Goal: Task Accomplishment & Management: Use online tool/utility

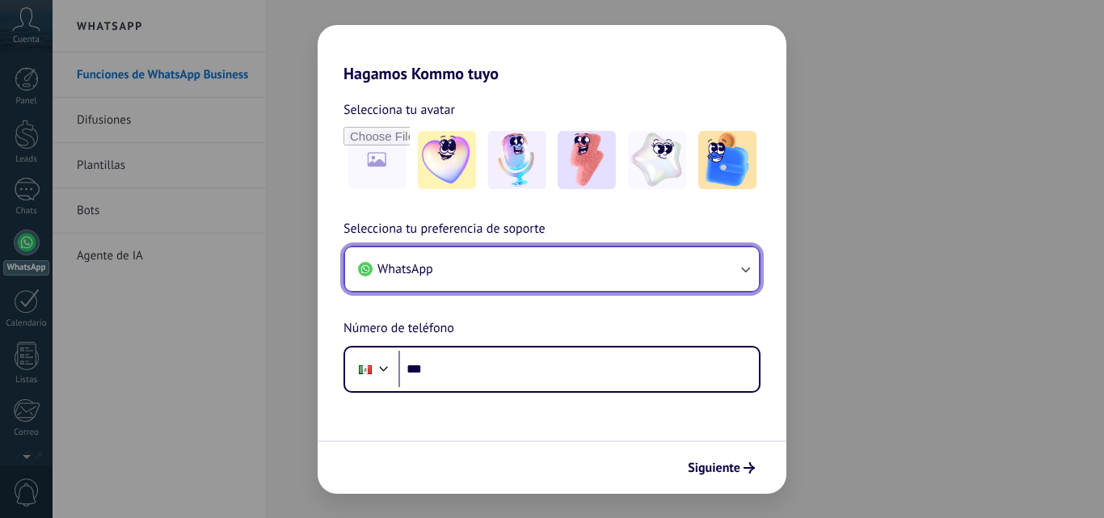
click at [743, 267] on icon "button" at bounding box center [745, 269] width 16 height 16
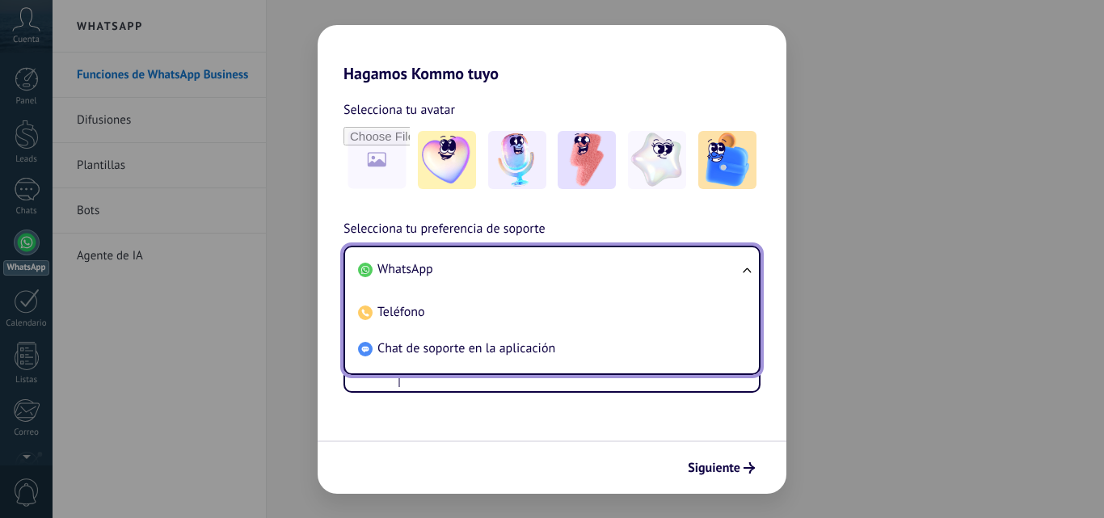
click at [400, 268] on span "WhatsApp" at bounding box center [405, 269] width 56 height 16
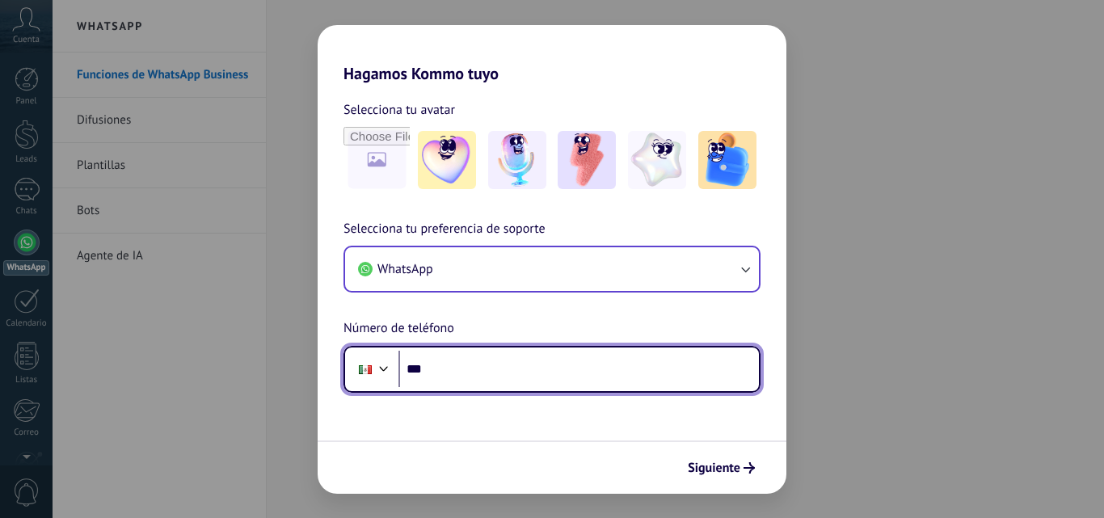
click at [453, 376] on input "***" at bounding box center [578, 369] width 360 height 37
type input "**********"
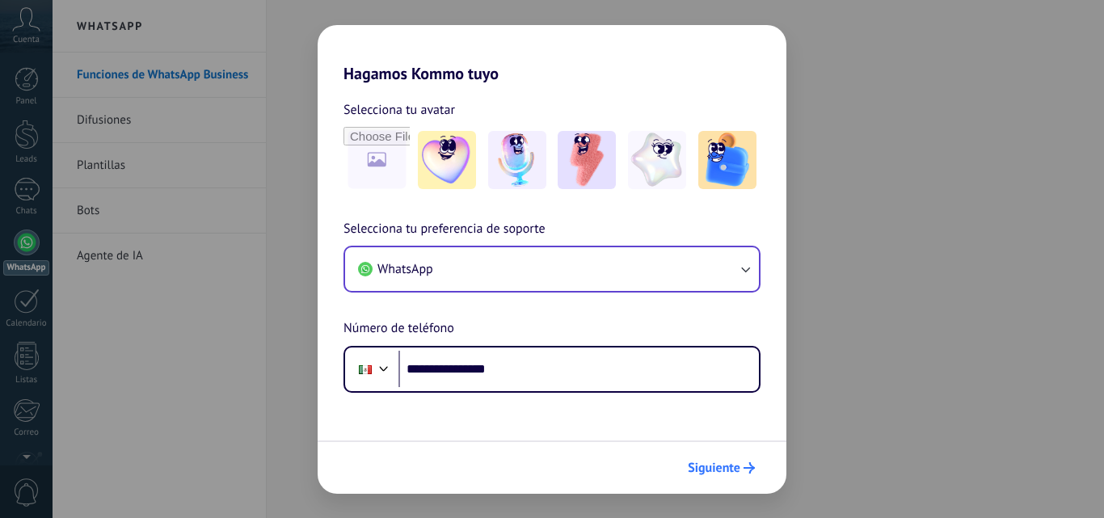
click at [728, 466] on span "Siguiente" at bounding box center [714, 467] width 53 height 11
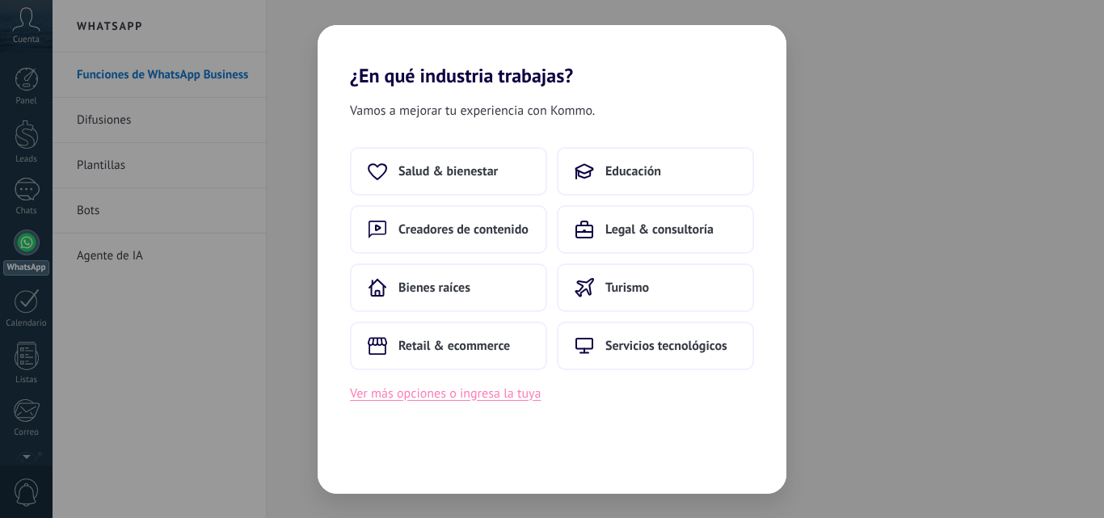
click at [467, 399] on button "Ver más opciones o ingresa la tuya" at bounding box center [445, 393] width 191 height 21
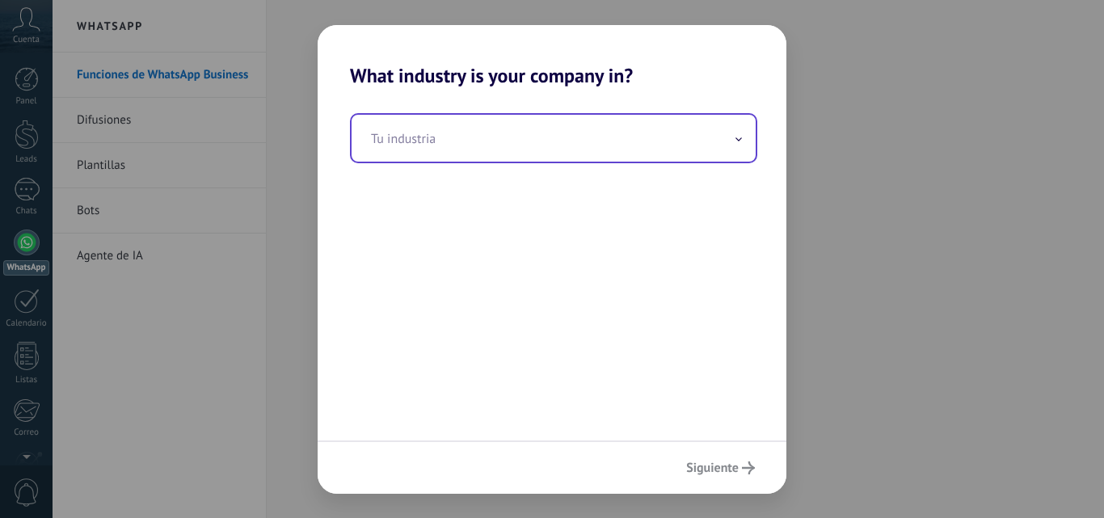
click at [737, 141] on icon at bounding box center [738, 139] width 6 height 4
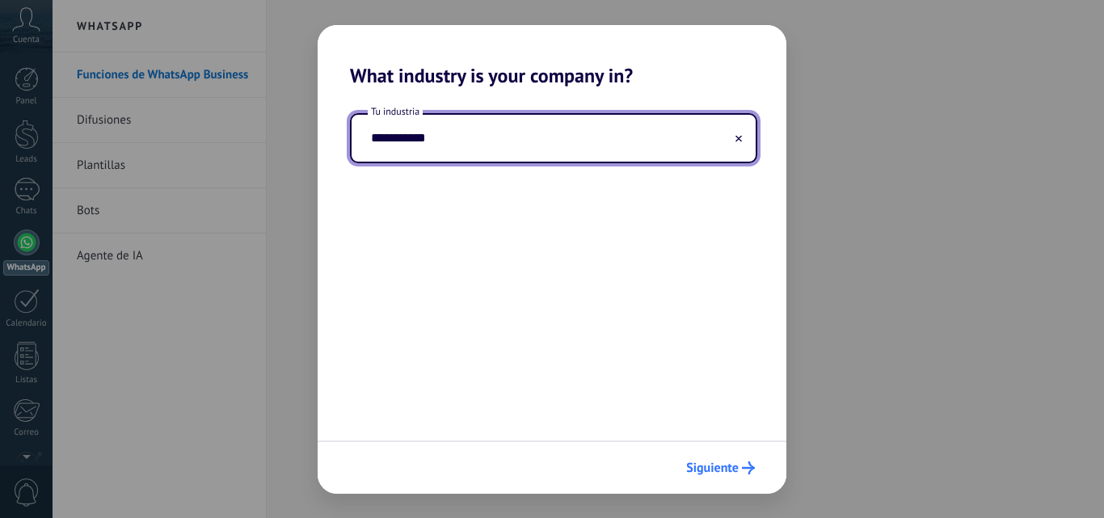
type input "**********"
click at [720, 466] on span "Siguiente" at bounding box center [712, 467] width 53 height 11
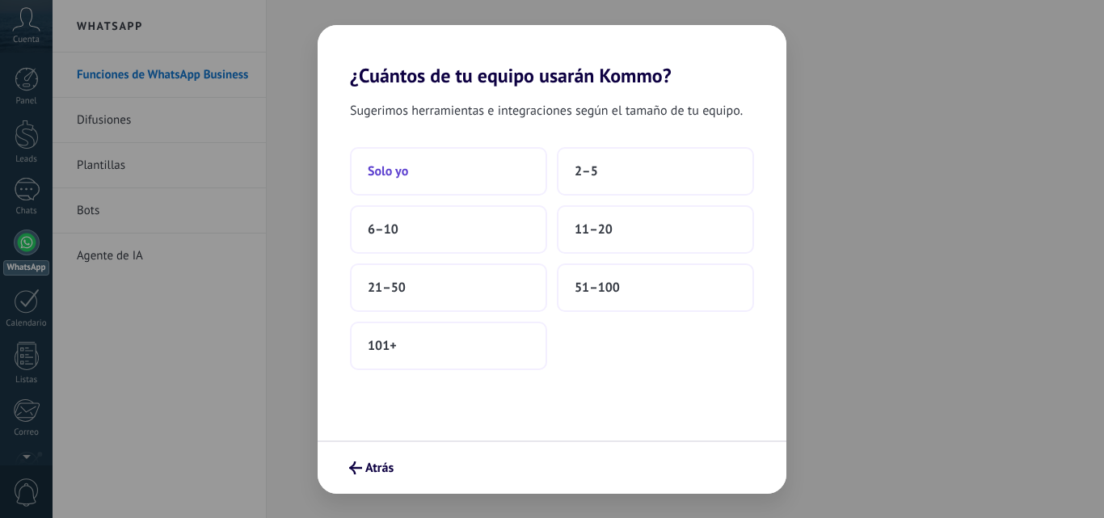
click at [398, 179] on button "Solo yo" at bounding box center [448, 171] width 197 height 48
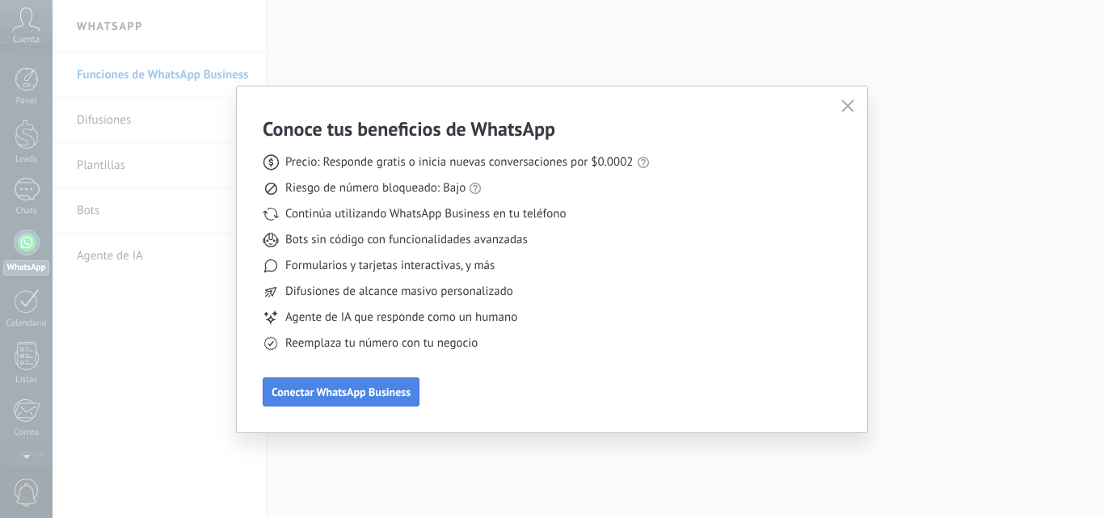
click at [356, 394] on span "Conectar WhatsApp Business" at bounding box center [341, 391] width 139 height 11
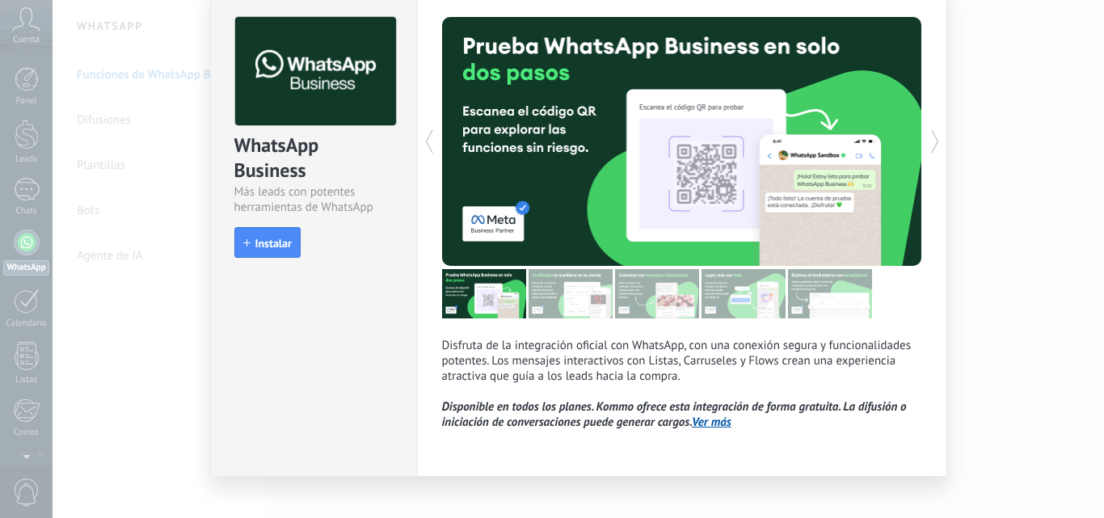
scroll to position [65, 0]
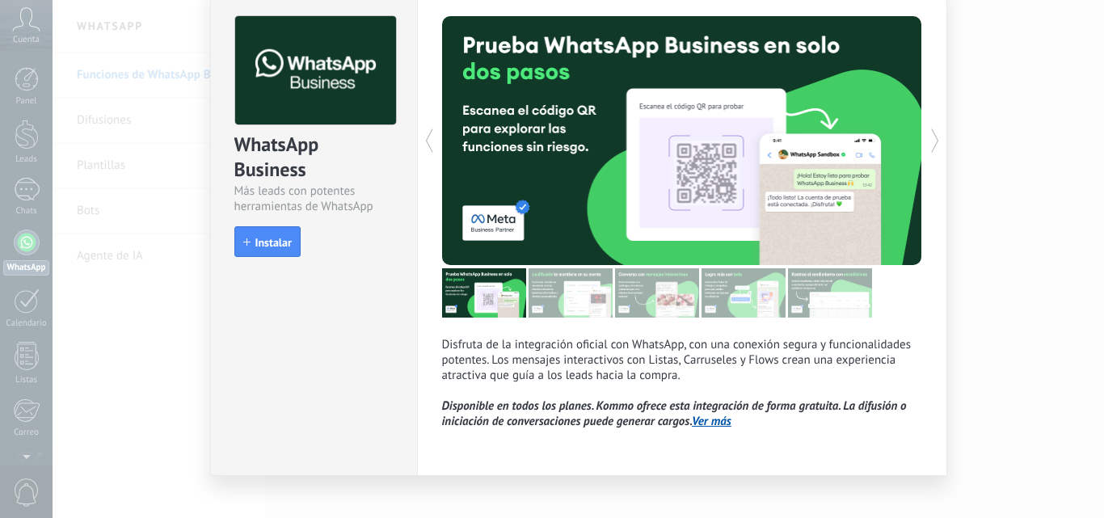
click at [929, 145] on icon at bounding box center [935, 140] width 16 height 32
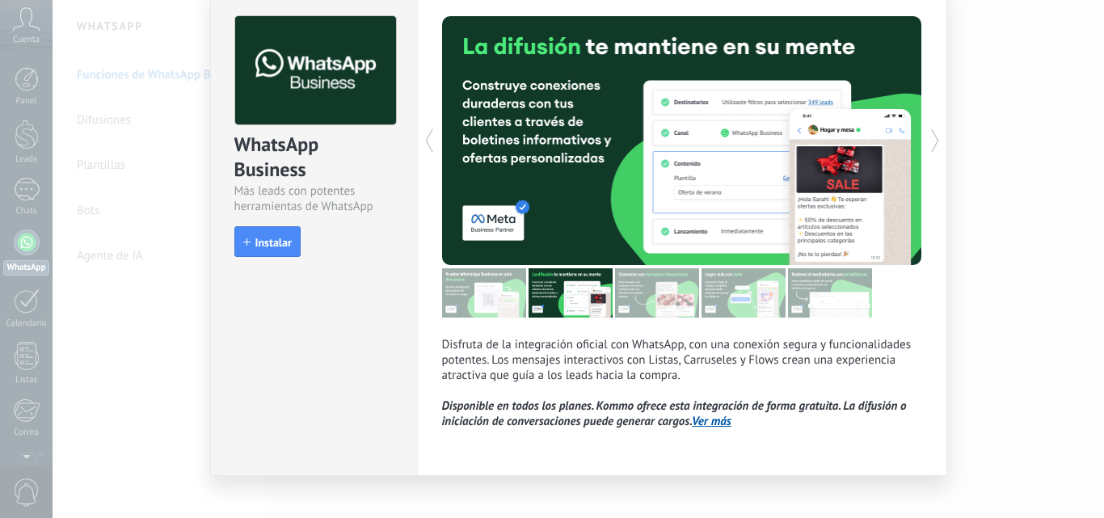
click at [929, 145] on icon at bounding box center [935, 140] width 16 height 32
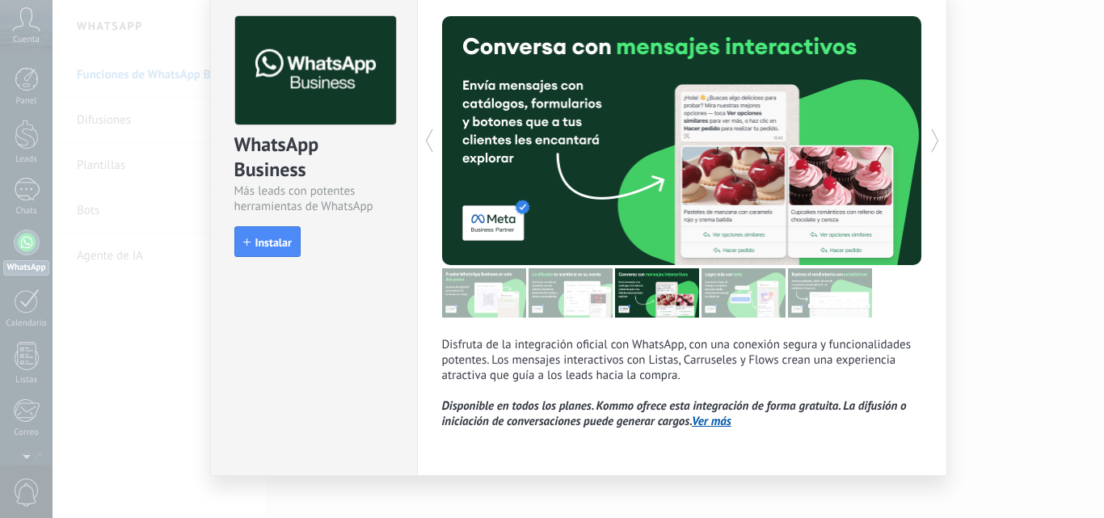
click at [929, 145] on icon at bounding box center [935, 140] width 16 height 32
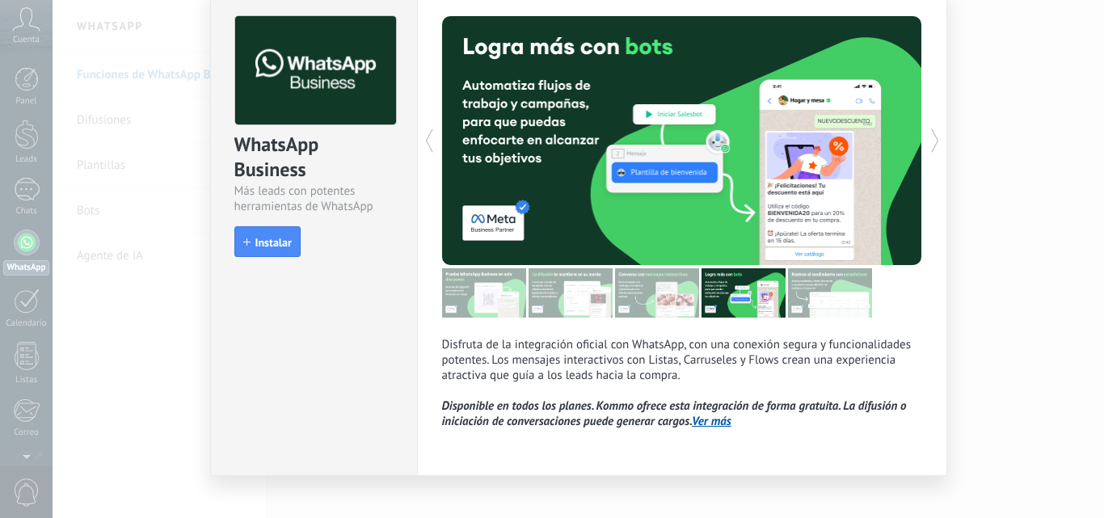
click at [929, 145] on icon at bounding box center [935, 140] width 16 height 32
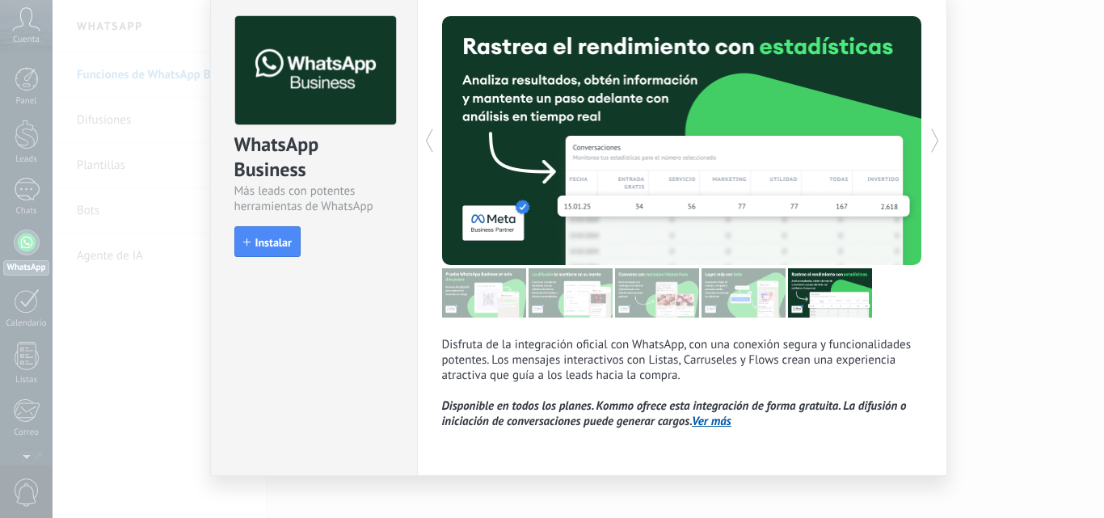
click at [929, 145] on icon at bounding box center [935, 140] width 16 height 32
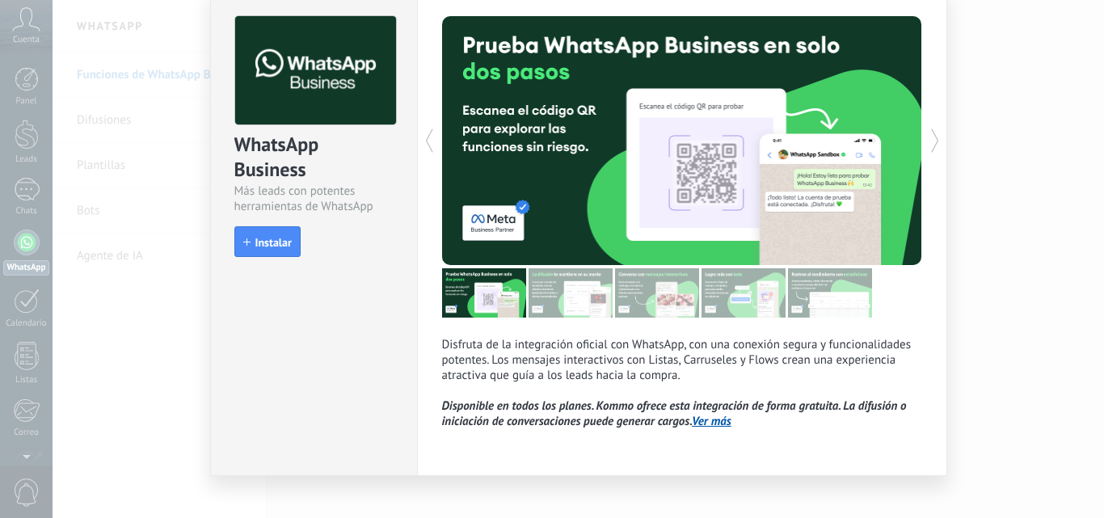
click at [929, 145] on icon at bounding box center [935, 140] width 16 height 32
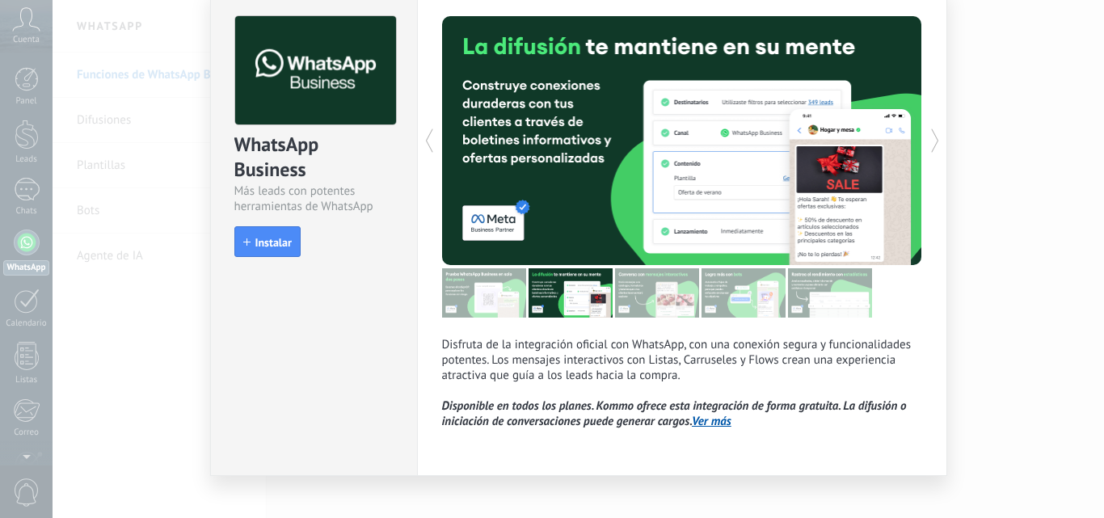
click at [929, 145] on icon at bounding box center [935, 140] width 16 height 32
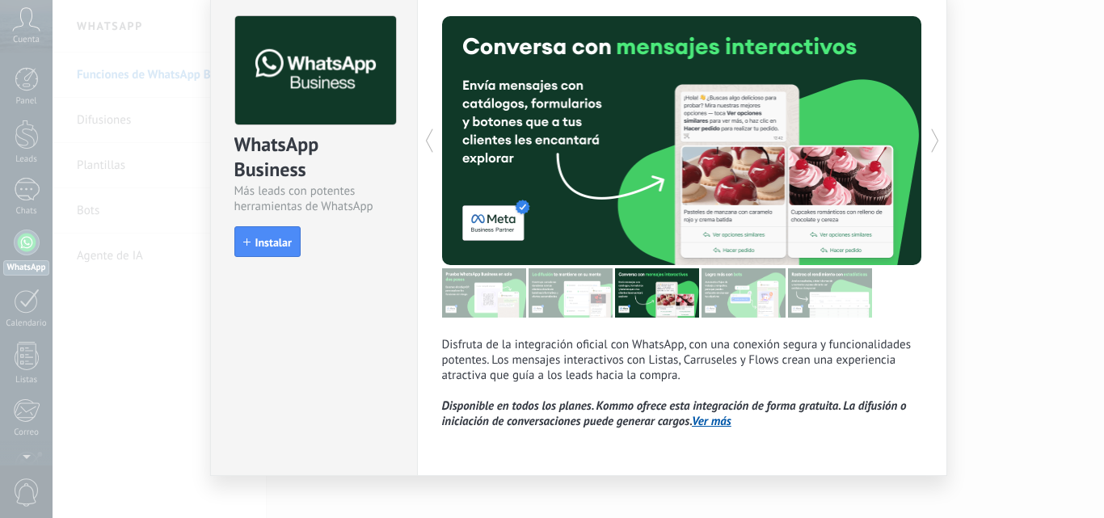
click at [929, 145] on icon at bounding box center [935, 140] width 16 height 32
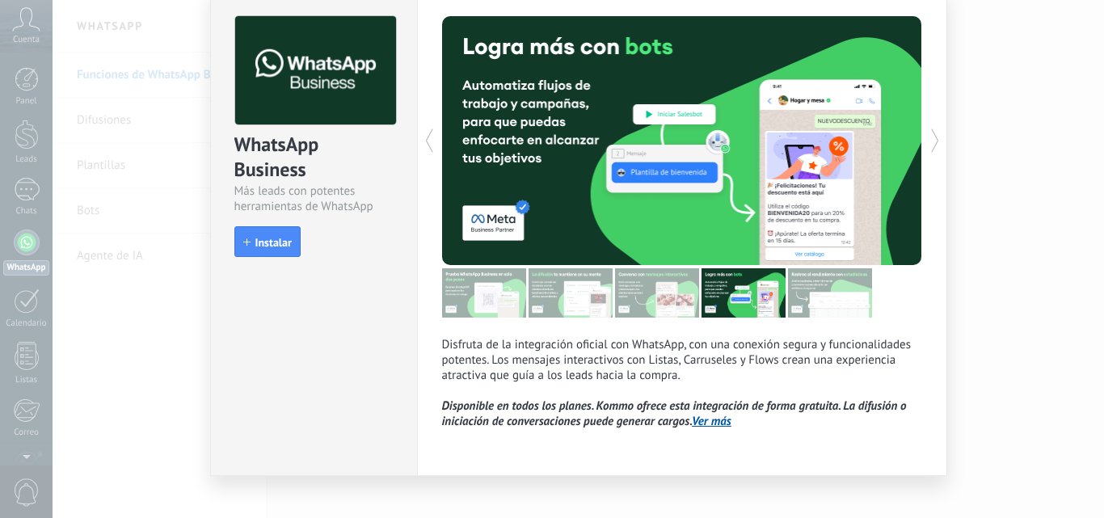
click at [929, 145] on icon at bounding box center [935, 140] width 16 height 32
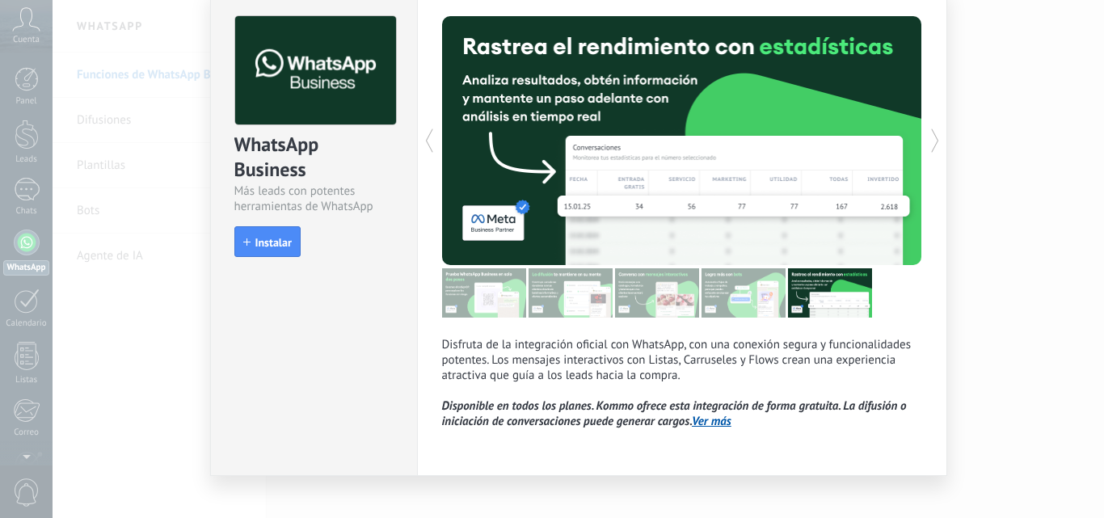
click at [929, 145] on icon at bounding box center [935, 140] width 16 height 32
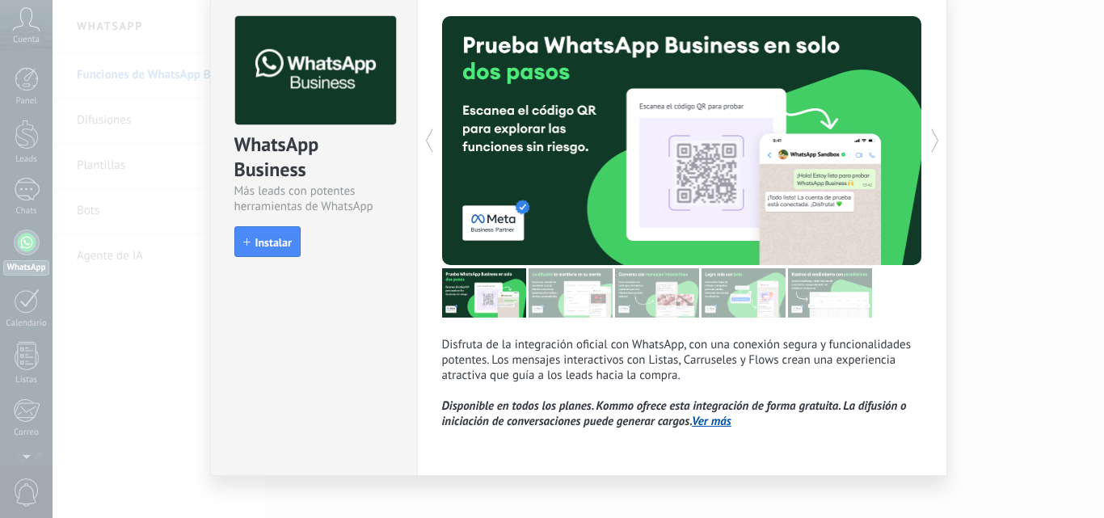
click at [929, 145] on icon at bounding box center [935, 140] width 16 height 32
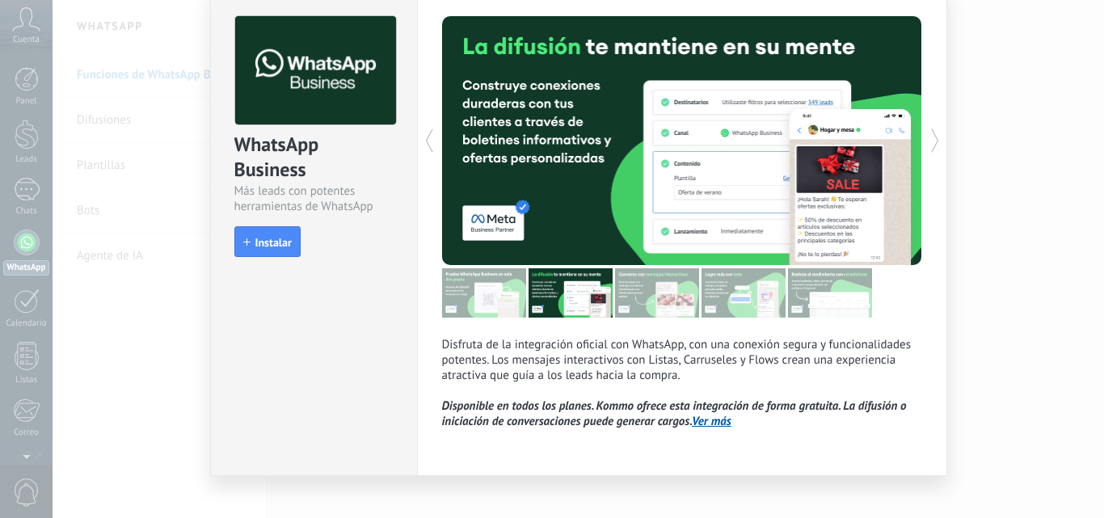
click at [929, 145] on icon at bounding box center [935, 140] width 16 height 32
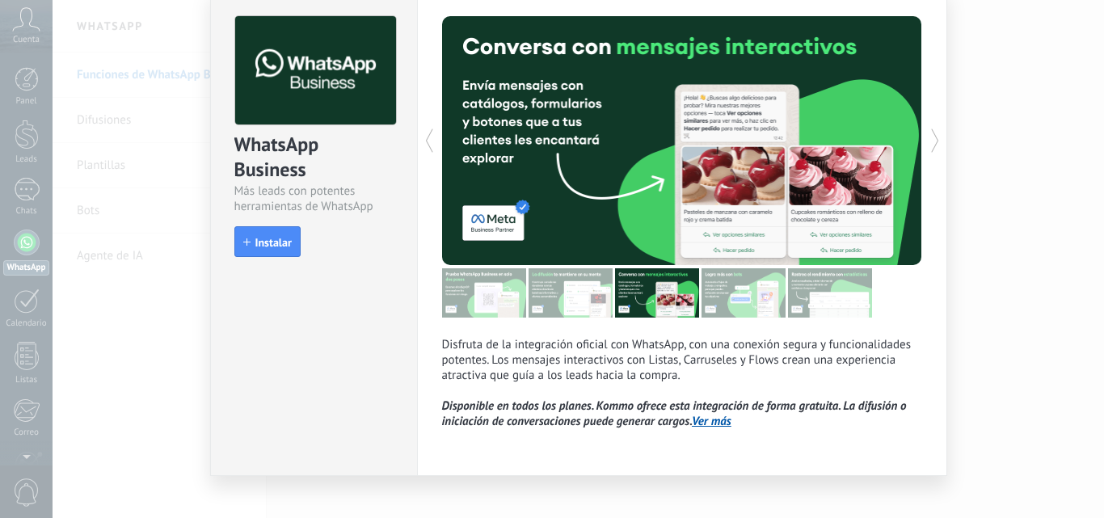
click at [929, 145] on icon at bounding box center [935, 140] width 16 height 32
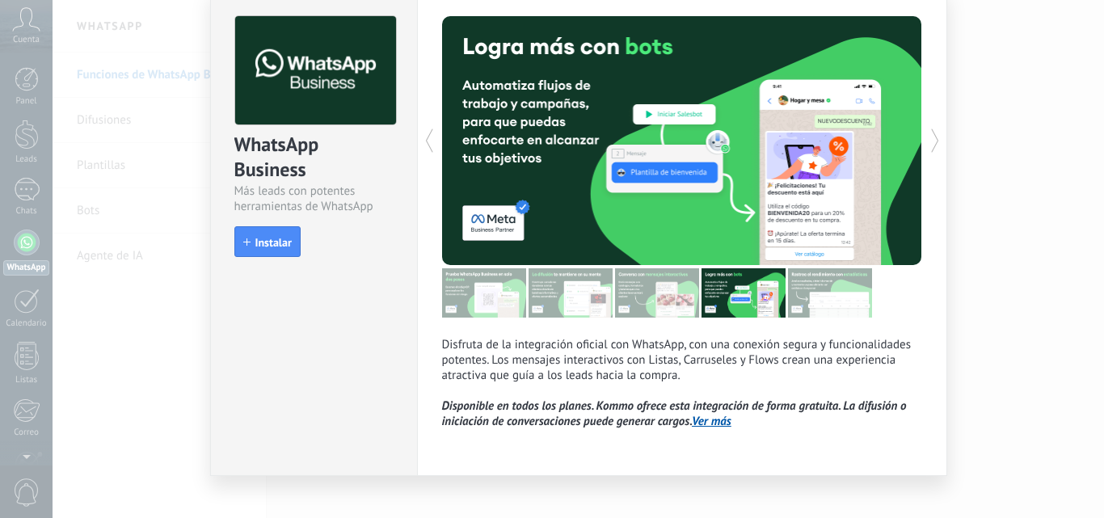
click at [929, 145] on icon at bounding box center [935, 140] width 16 height 32
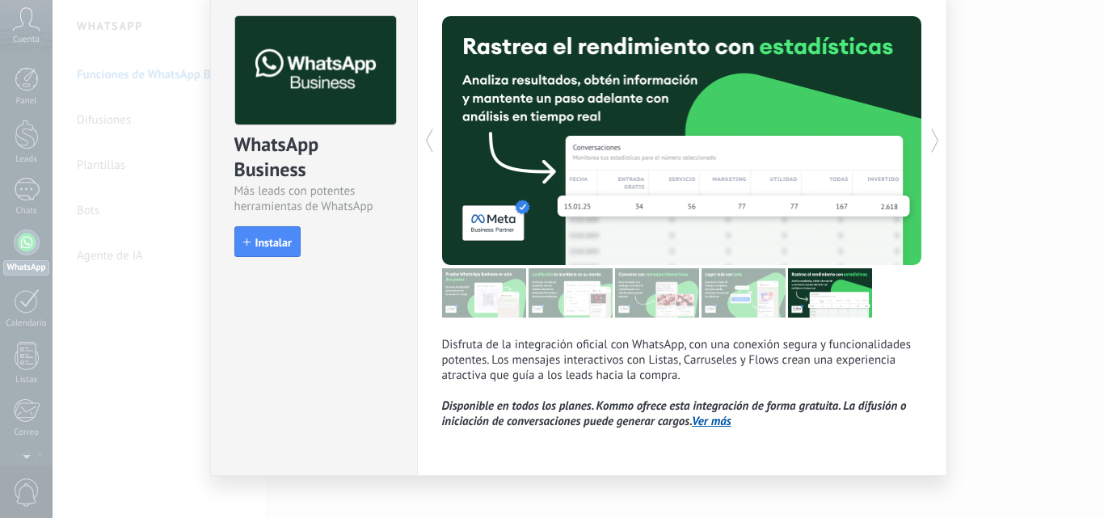
click at [929, 145] on icon at bounding box center [935, 140] width 16 height 32
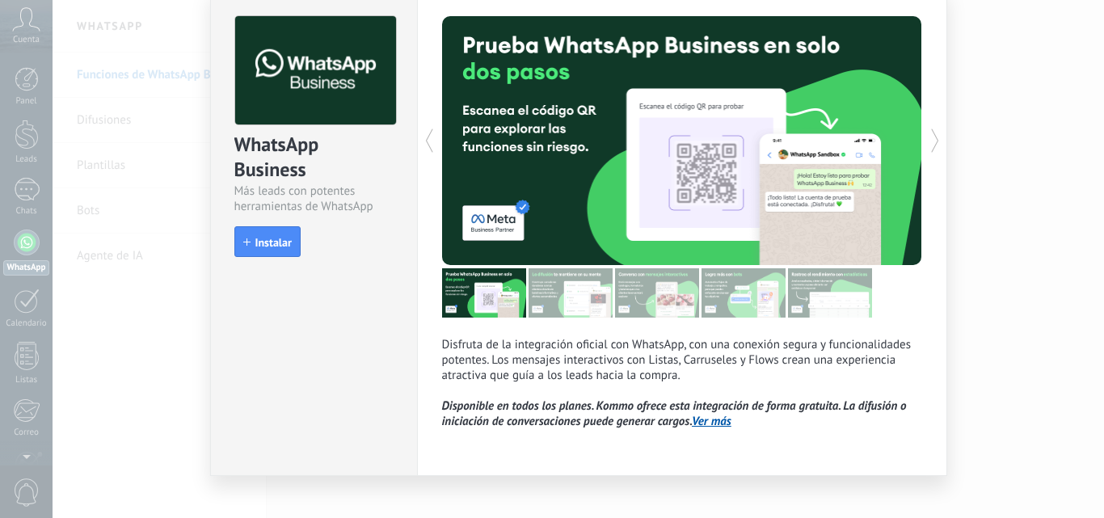
click at [929, 145] on icon at bounding box center [935, 140] width 16 height 32
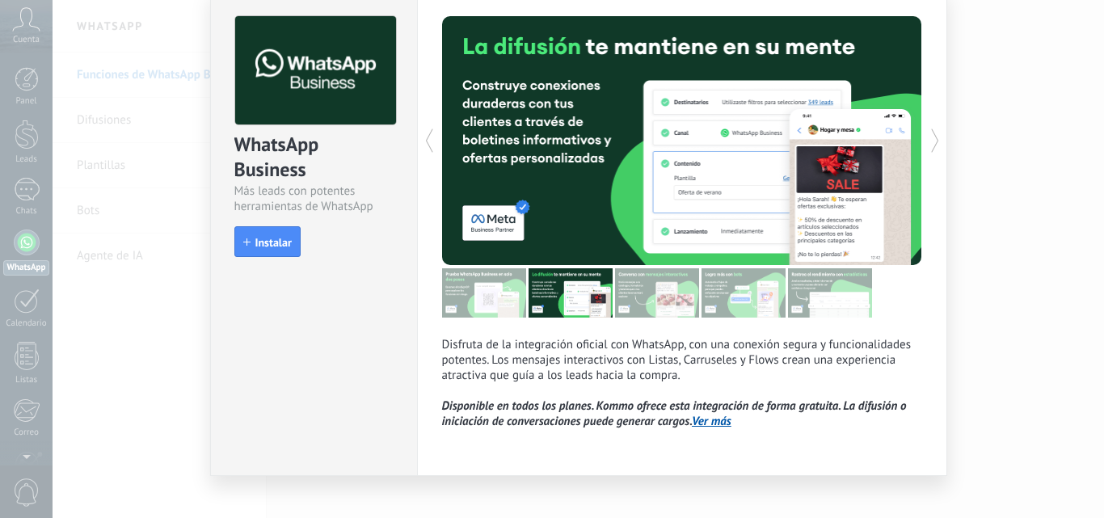
click at [929, 145] on icon at bounding box center [935, 140] width 16 height 32
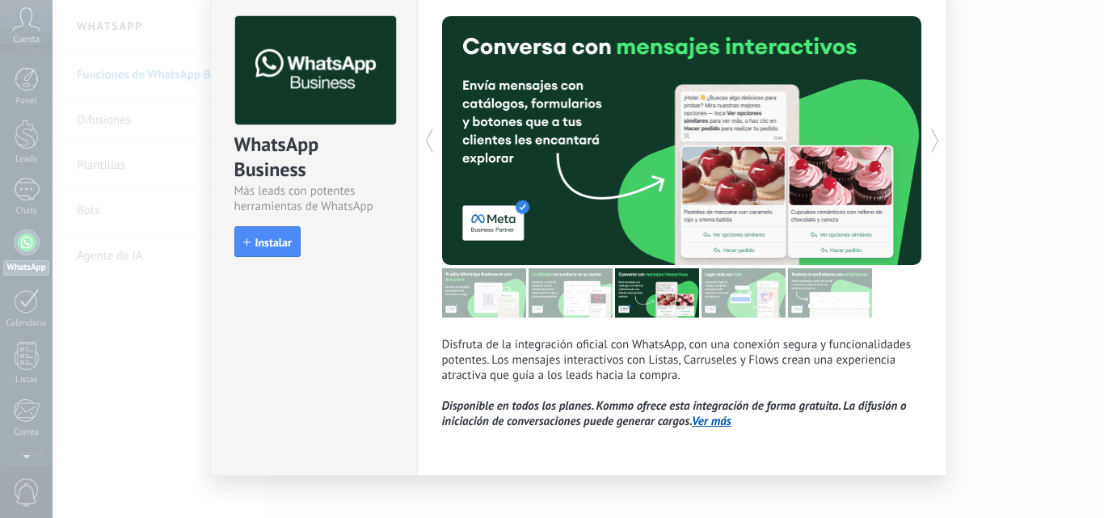
click at [929, 145] on icon at bounding box center [935, 140] width 16 height 32
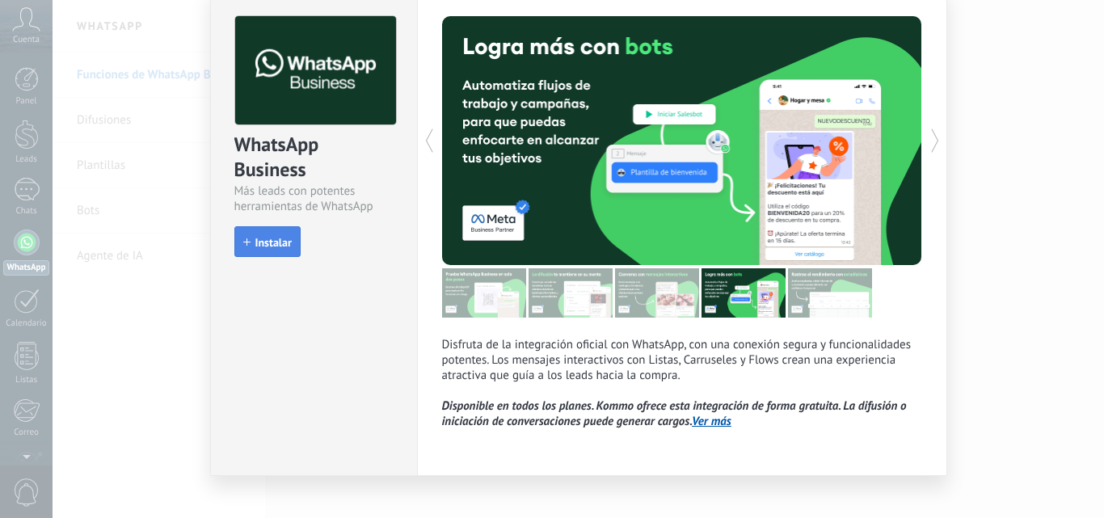
click at [257, 239] on span "Instalar" at bounding box center [273, 242] width 36 height 11
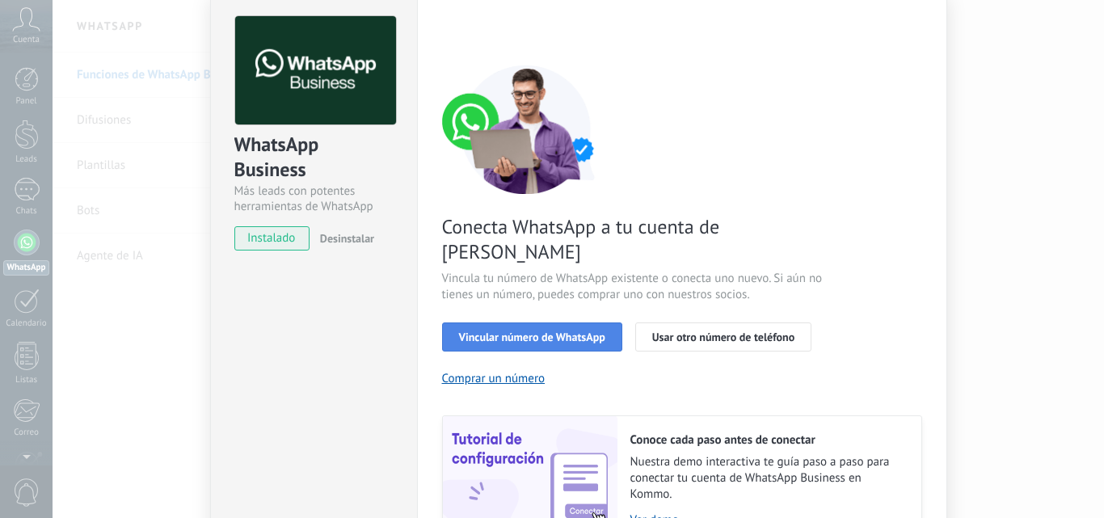
click at [519, 331] on span "Vincular número de WhatsApp" at bounding box center [532, 336] width 146 height 11
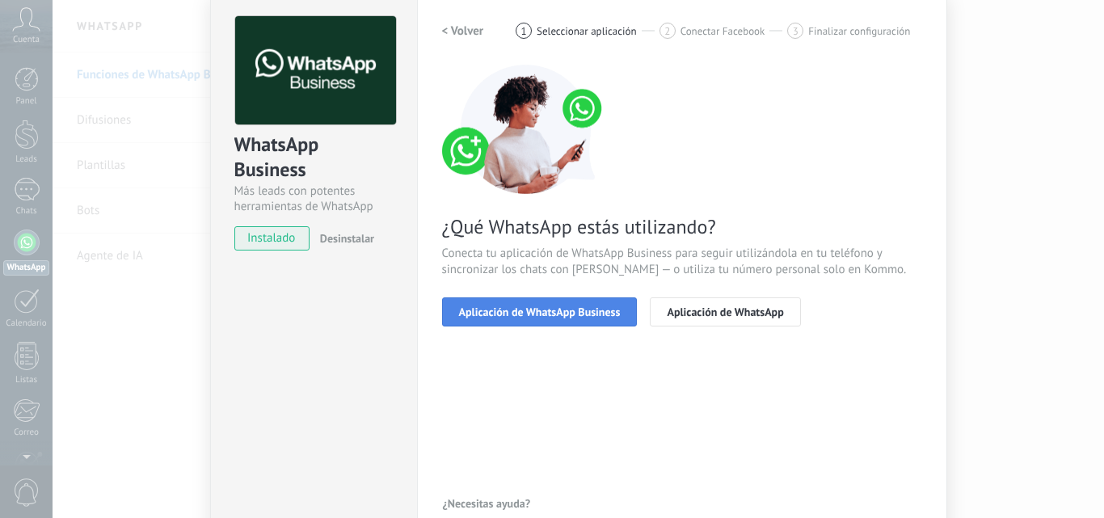
click at [523, 314] on span "Aplicación de WhatsApp Business" at bounding box center [540, 311] width 162 height 11
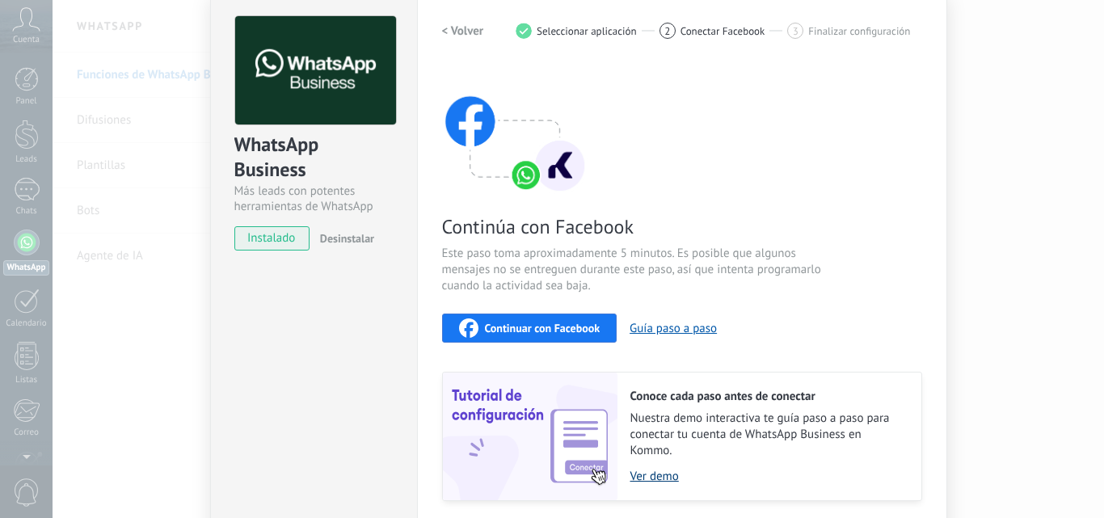
click at [649, 478] on link "Ver demo" at bounding box center [767, 476] width 275 height 15
click at [460, 32] on h2 "< Volver" at bounding box center [463, 30] width 42 height 15
